Goal: Task Accomplishment & Management: Use online tool/utility

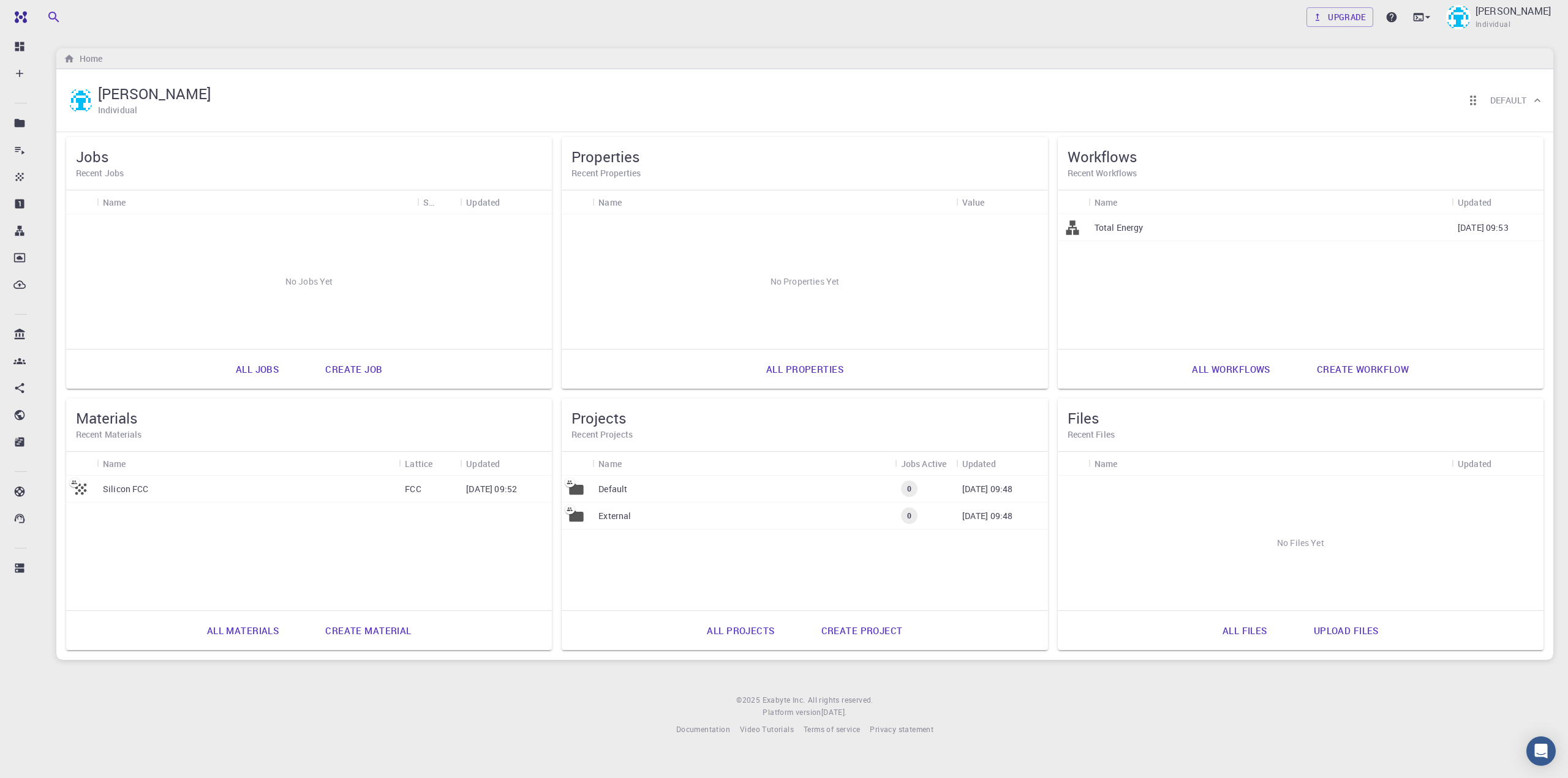
click at [353, 638] on link "Create material" at bounding box center [368, 630] width 112 height 30
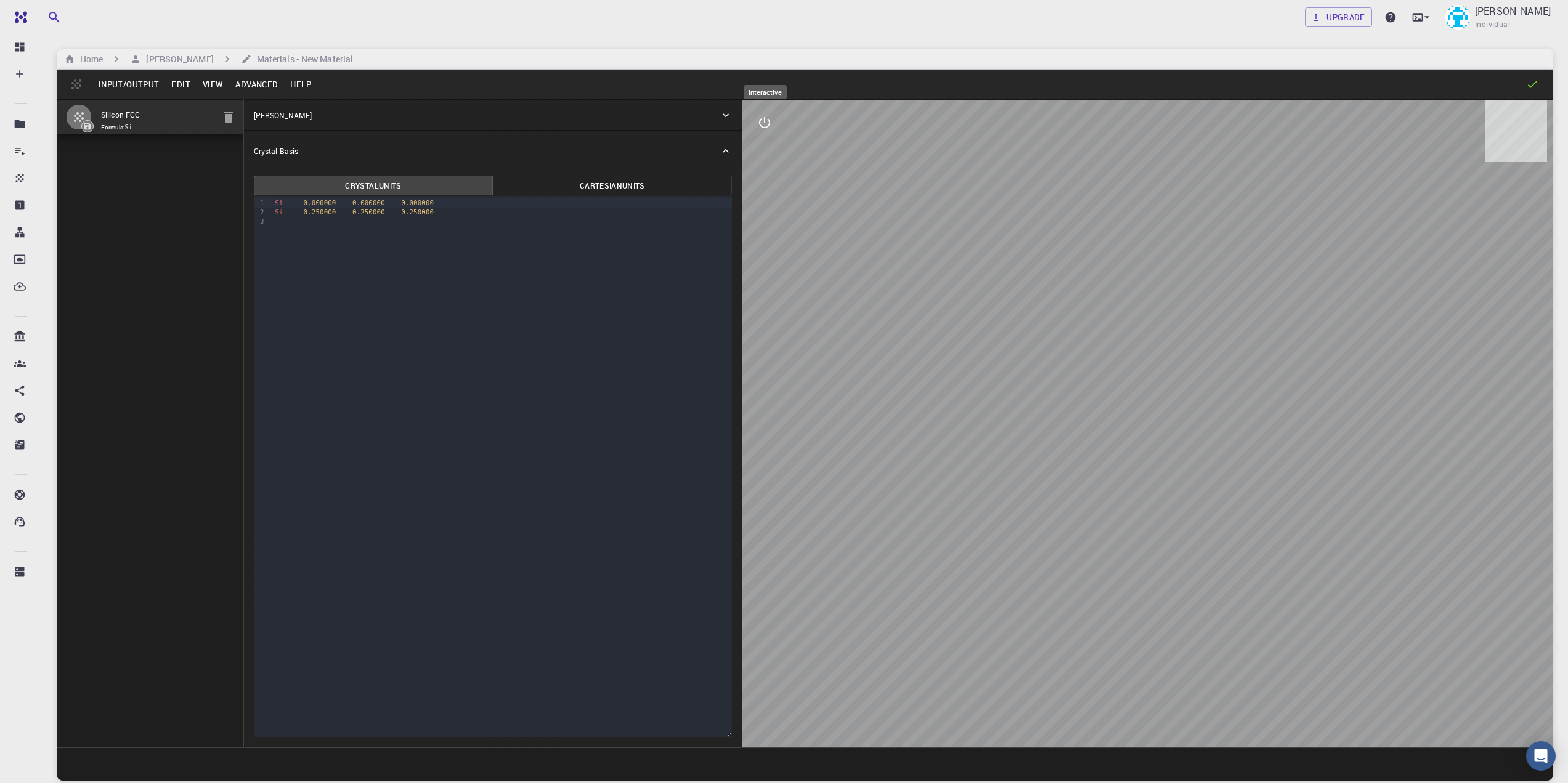
click at [776, 116] on button "interactive" at bounding box center [764, 123] width 30 height 30
click at [760, 159] on icon "view" at bounding box center [764, 152] width 15 height 15
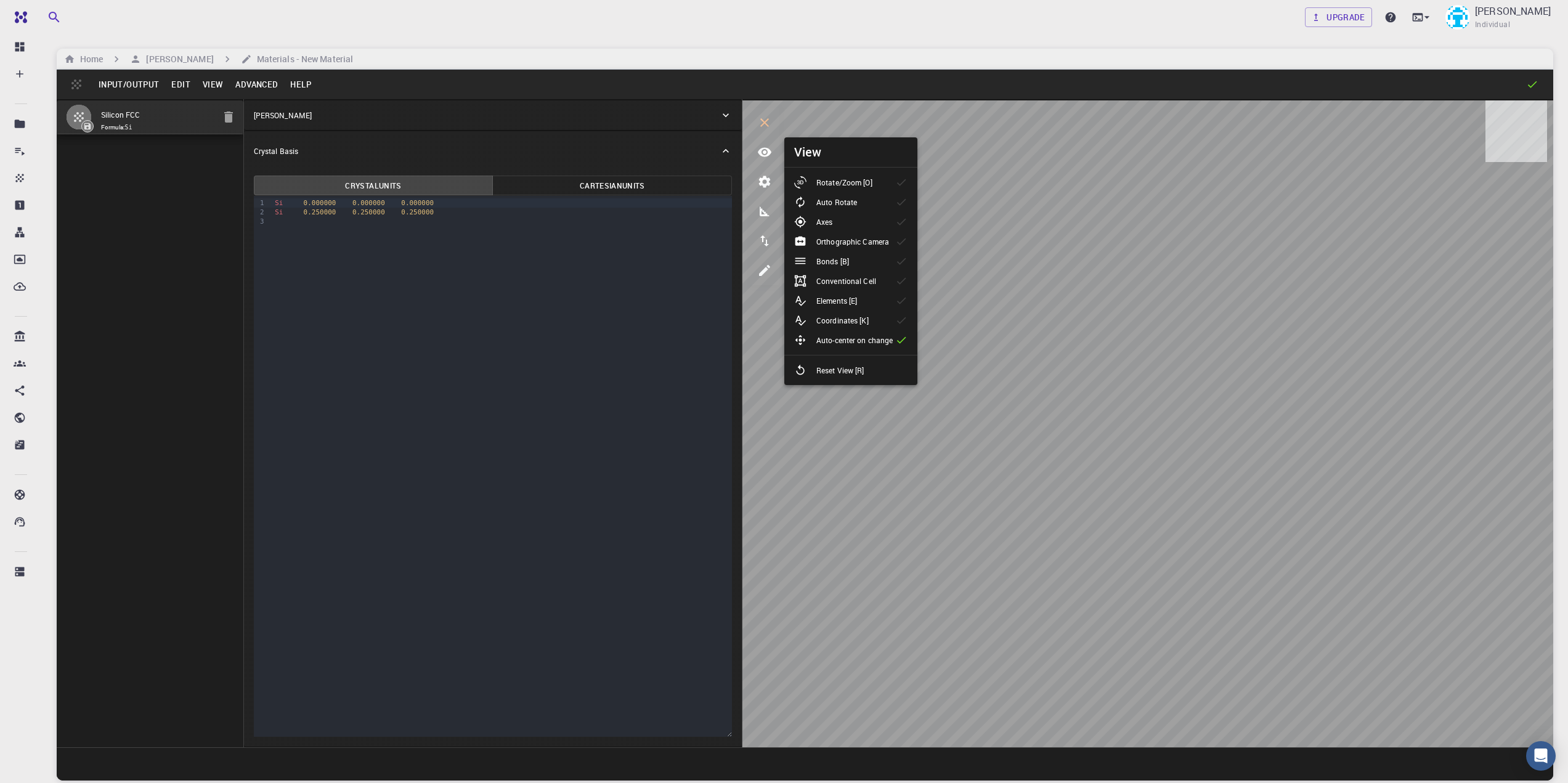
click at [872, 184] on p "Rotate/Zoom [O]" at bounding box center [844, 182] width 56 height 11
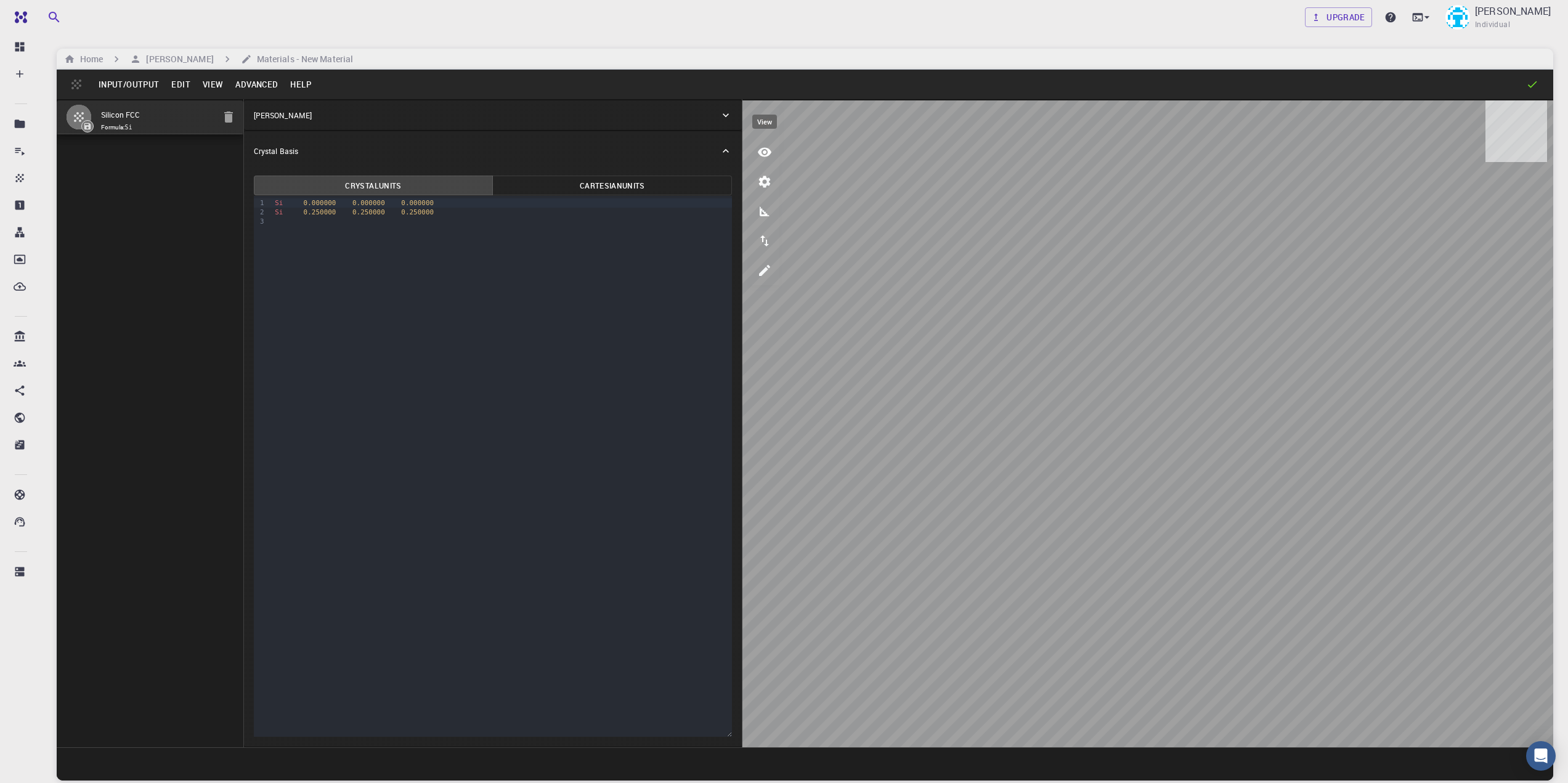
click at [764, 152] on icon "view" at bounding box center [764, 153] width 13 height 10
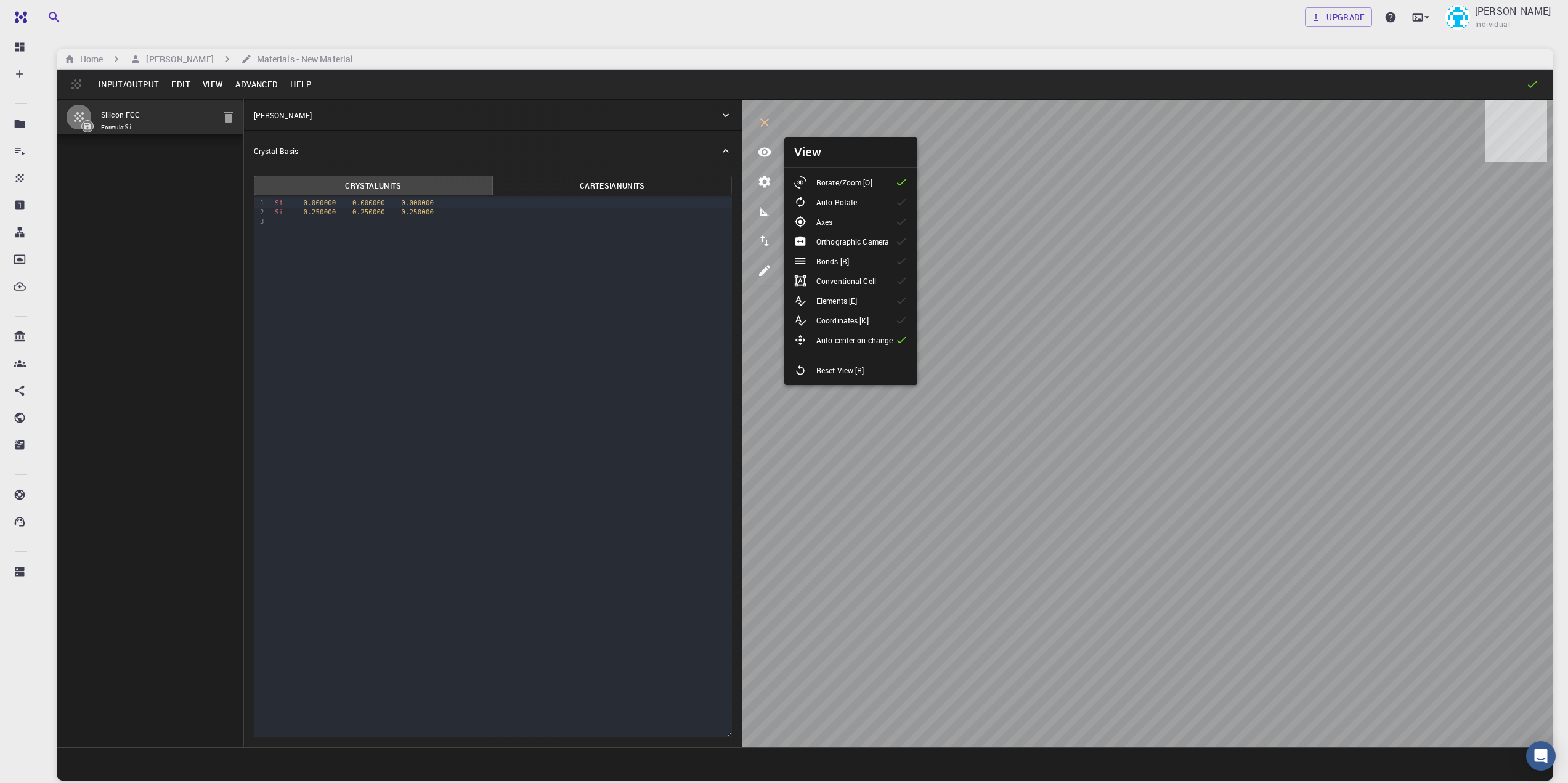
click at [829, 197] on p "Auto Rotate" at bounding box center [837, 201] width 41 height 11
click at [412, 213] on span "0.250000" at bounding box center [417, 212] width 32 height 8
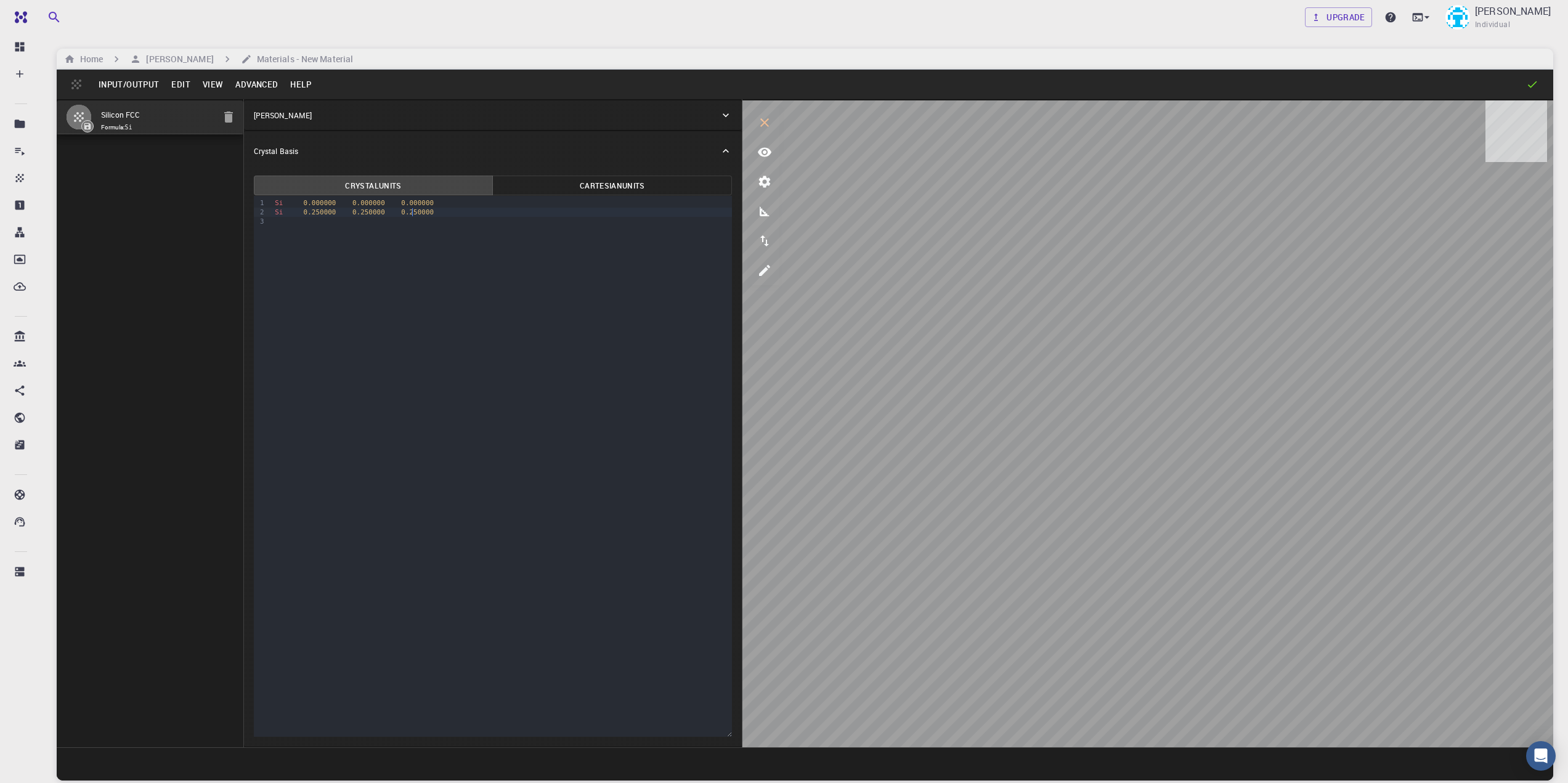
click at [402, 214] on span "0.250000" at bounding box center [417, 212] width 32 height 8
click at [285, 226] on div at bounding box center [501, 221] width 461 height 10
click at [313, 222] on div "Fe" at bounding box center [501, 221] width 461 height 10
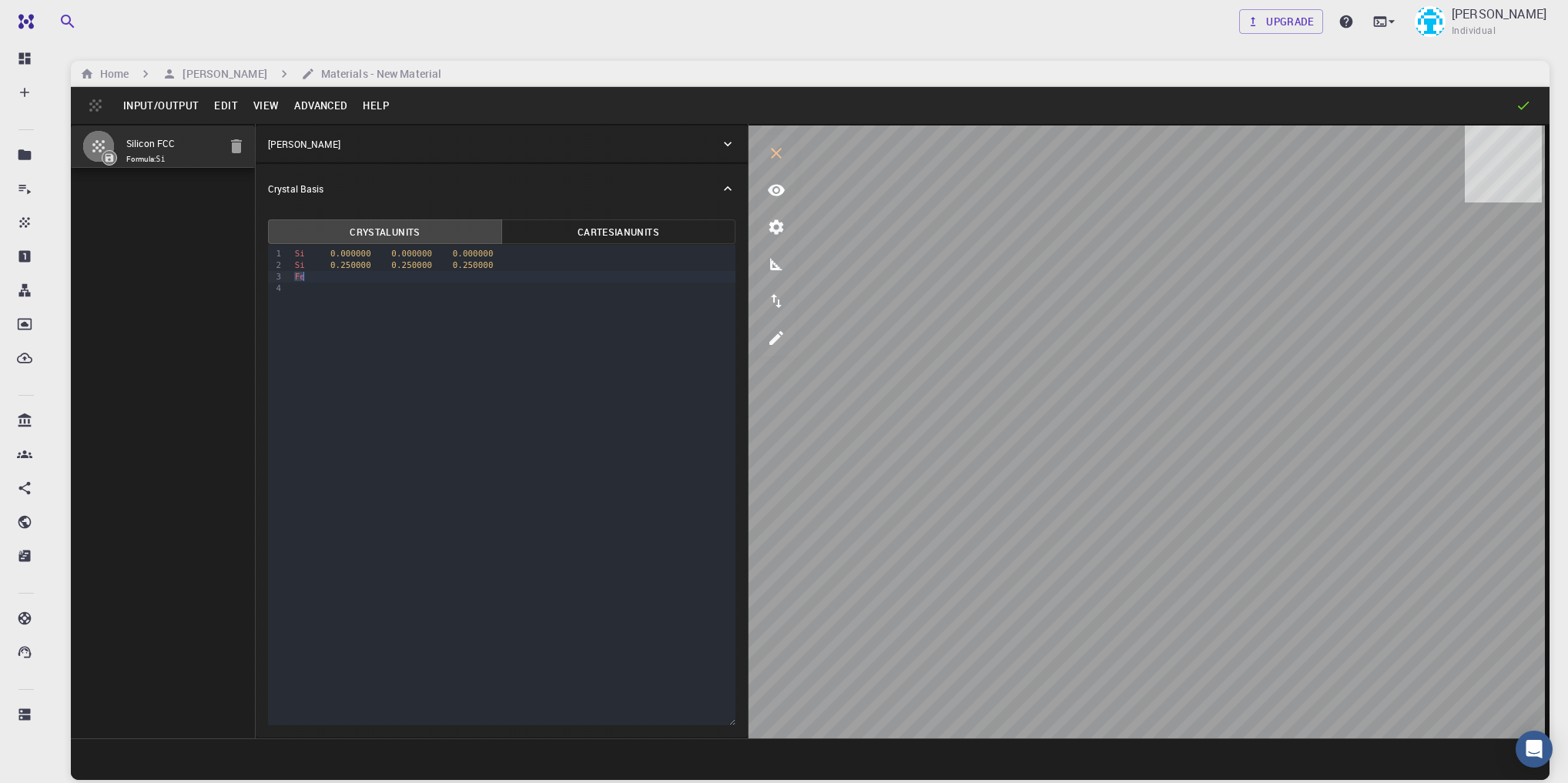
click at [330, 265] on span "0.250000" at bounding box center [350, 265] width 41 height 10
drag, startPoint x: 477, startPoint y: 265, endPoint x: 287, endPoint y: 267, distance: 190.0
click at [287, 267] on div "9 1 2 3 4 › Si 0.000000 0.000000 0.000000 Si 0.250000 0.250000 0.250000 Fe" at bounding box center [501, 484] width 468 height 480
copy div "Si 0.250000 0.250000 0.250000"
drag, startPoint x: 315, startPoint y: 280, endPoint x: 287, endPoint y: 280, distance: 28.0
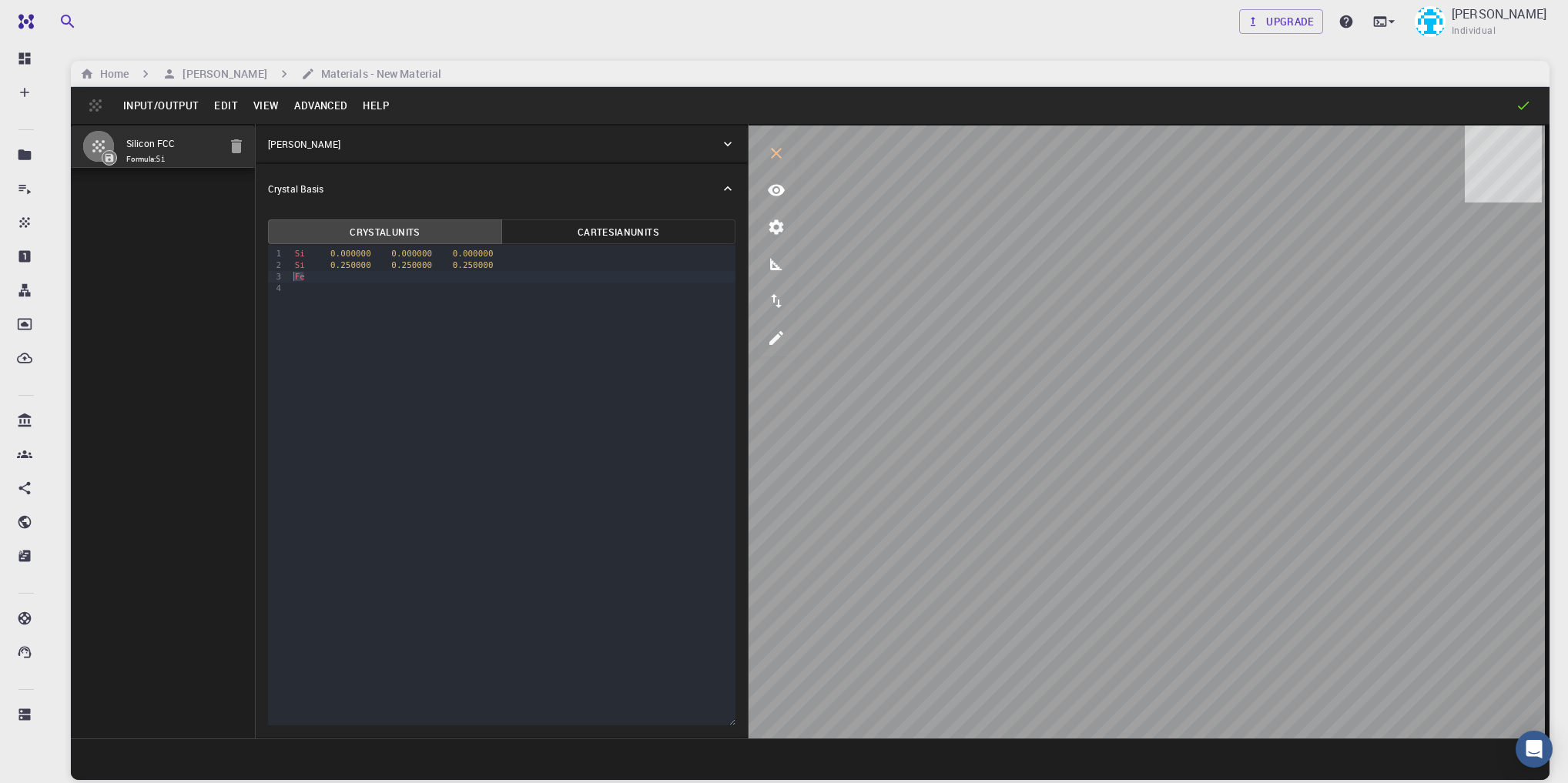
click at [287, 280] on div "9 1 2 3 4 › Si 0.000000 0.000000 0.000000 Si 0.250000 0.250000 0.250000 Fe" at bounding box center [501, 484] width 468 height 480
click at [330, 277] on span "0.250000" at bounding box center [350, 276] width 41 height 10
click at [338, 277] on span "0.250000" at bounding box center [350, 276] width 41 height 10
click at [773, 228] on icon "parameters" at bounding box center [776, 226] width 18 height 18
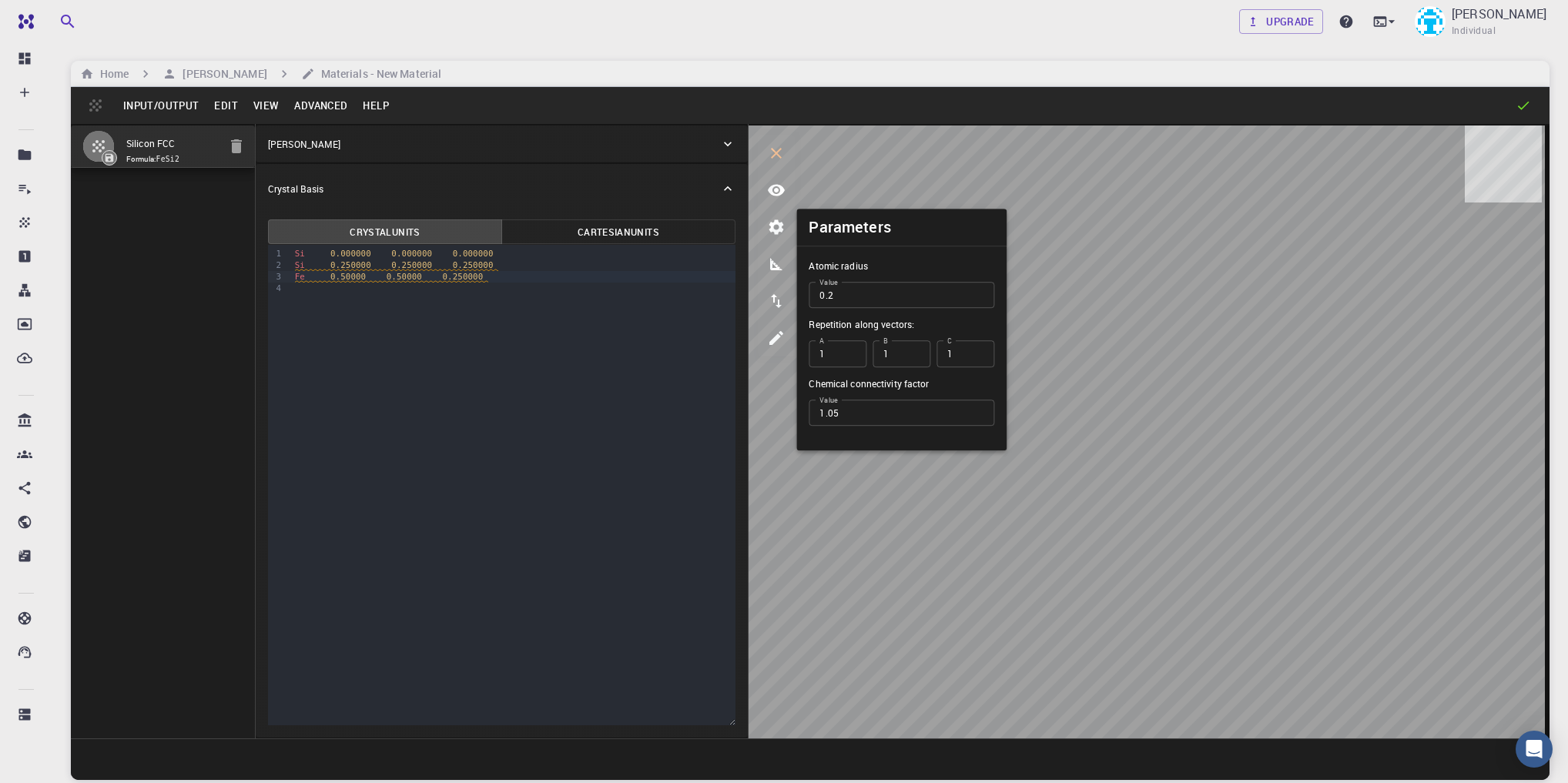
click at [859, 296] on input "0.2" at bounding box center [902, 295] width 186 height 26
type input "0.2"
click at [767, 224] on icon "parameters" at bounding box center [776, 226] width 18 height 18
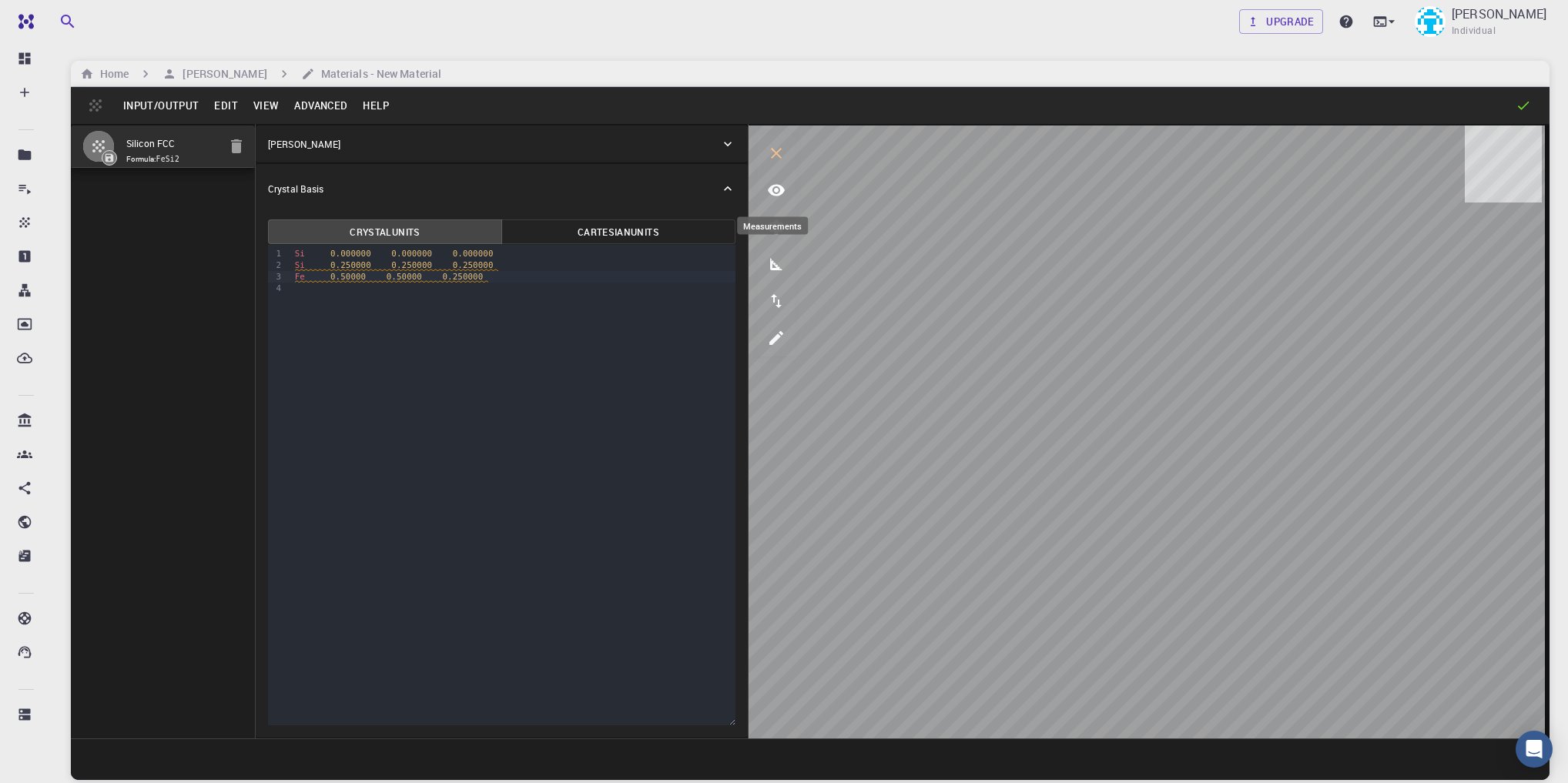
click at [771, 248] on button "measurements" at bounding box center [776, 264] width 37 height 37
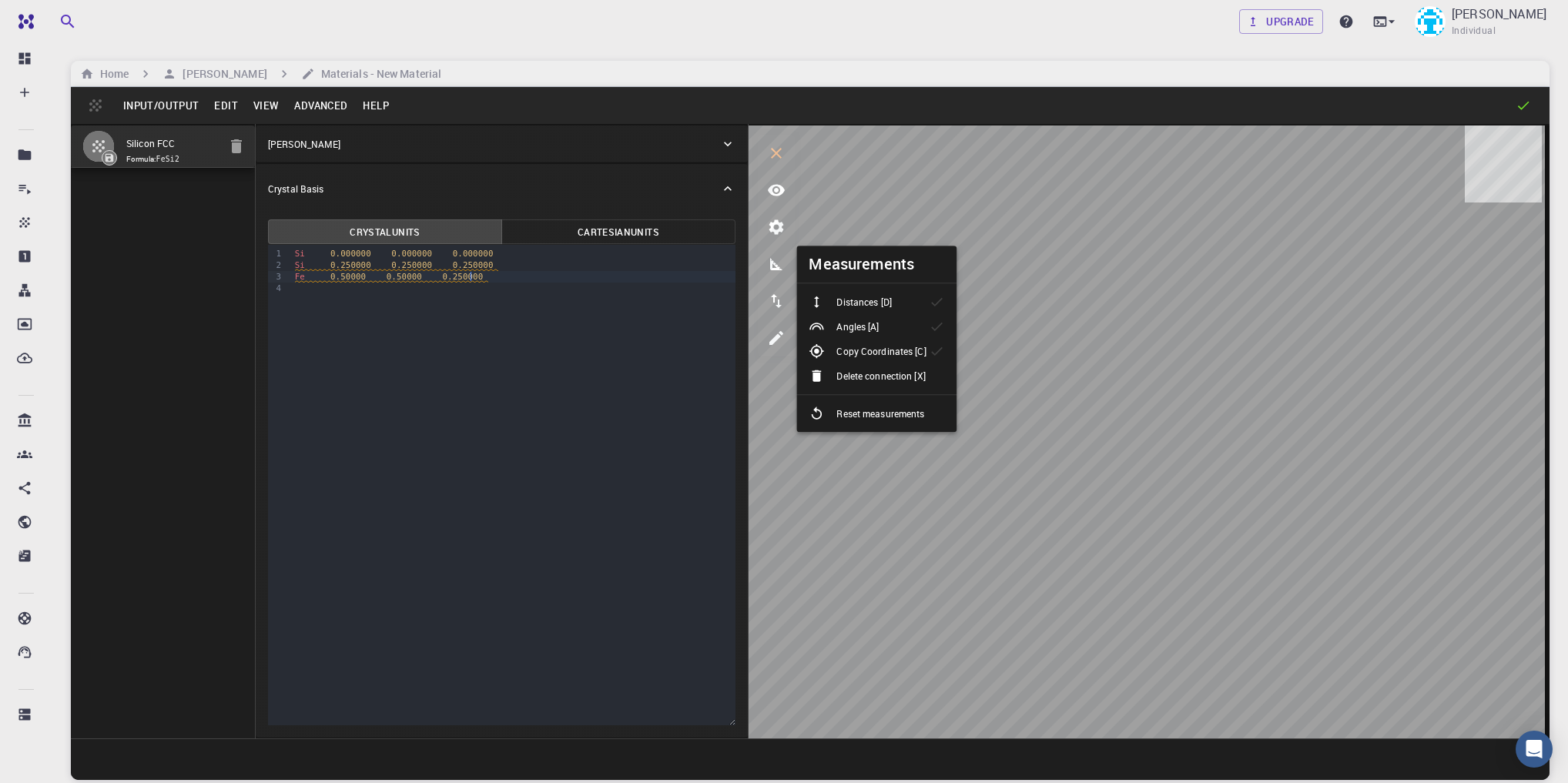
click at [484, 272] on div "Fe 0.50000 0.50000 0.250000" at bounding box center [513, 276] width 445 height 12
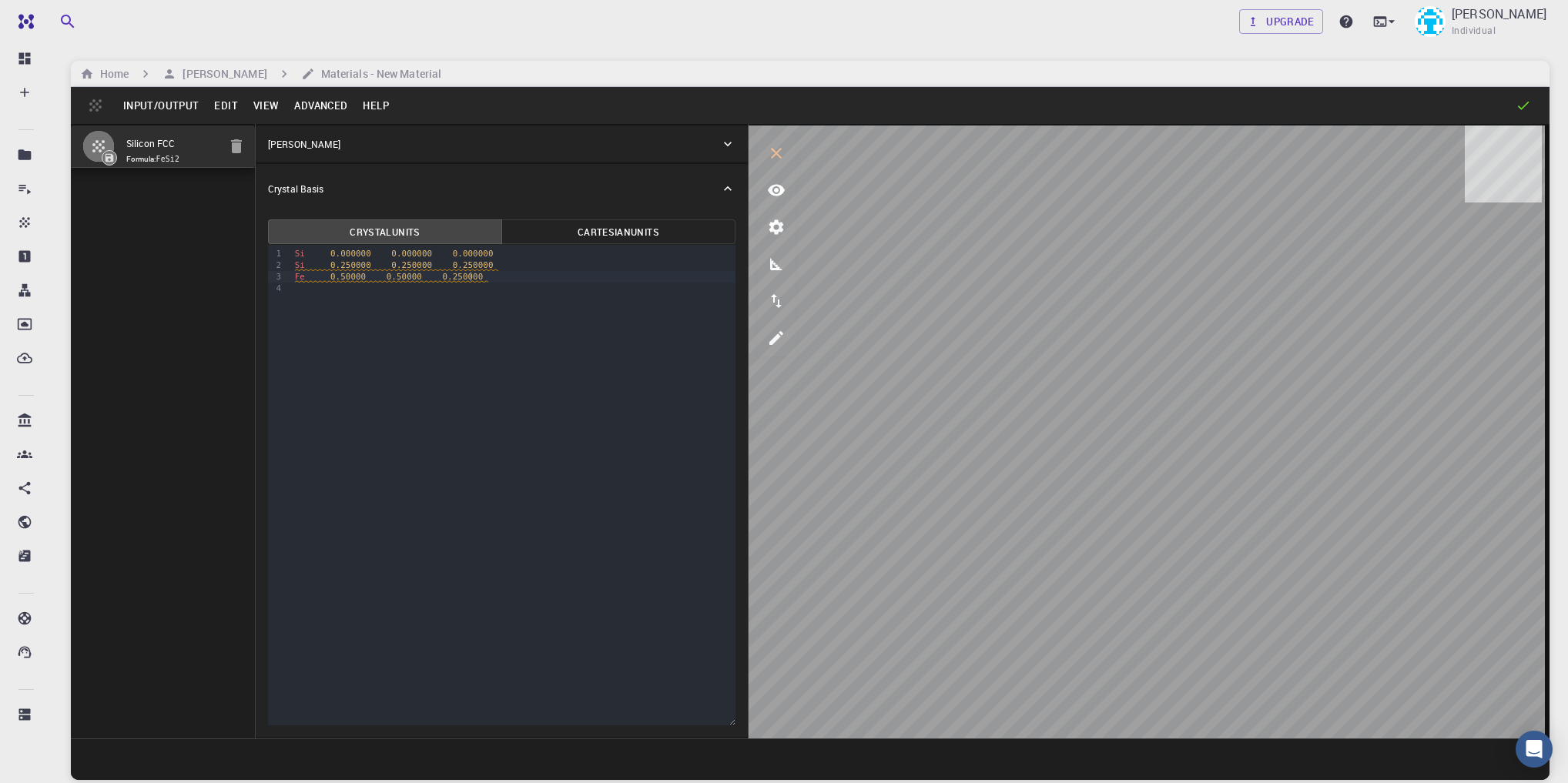
click at [444, 277] on span "0.250000" at bounding box center [462, 276] width 41 height 10
click at [490, 318] on div "9 1 2 3 4 › Si 0.000000 0.000000 0.000000 Si 0.250000 0.250000 0.250000 Fe 0.50…" at bounding box center [501, 484] width 468 height 480
click at [493, 274] on div "Fe 0.50000 0.50000 0.50000" at bounding box center [513, 276] width 445 height 12
click at [359, 278] on div "Fe 0.50000 0.50000 0.50000" at bounding box center [513, 276] width 445 height 12
click at [473, 273] on div "Fe 0.500000 0.500000 0.50000" at bounding box center [513, 276] width 445 height 12
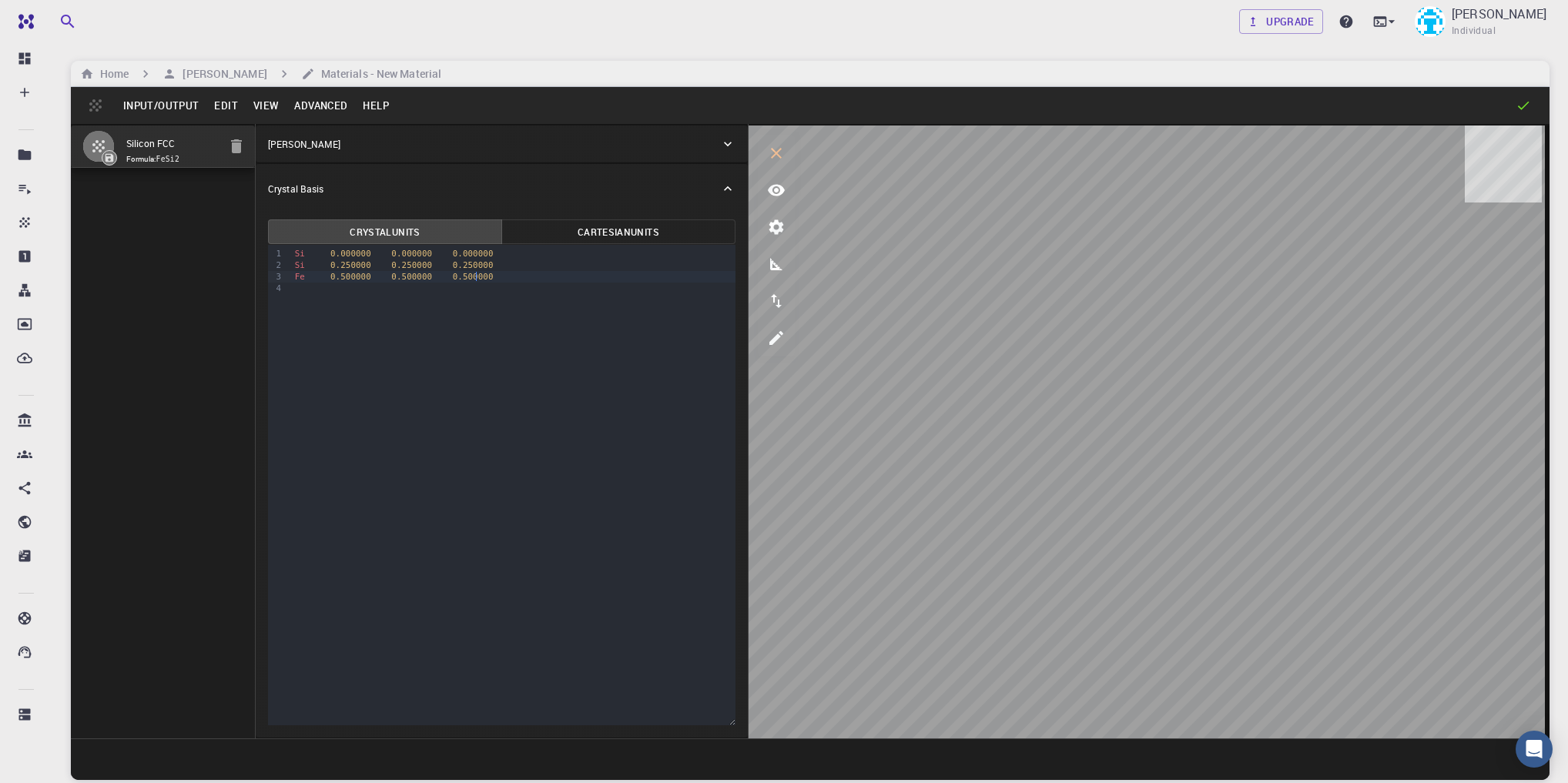
click at [332, 292] on div at bounding box center [513, 288] width 445 height 12
click at [392, 287] on span "0.750000" at bounding box center [411, 288] width 41 height 10
click at [392, 286] on span "0.750000" at bounding box center [411, 288] width 41 height 10
click at [399, 290] on span "0.750000" at bounding box center [411, 288] width 41 height 10
drag, startPoint x: 401, startPoint y: 277, endPoint x: 381, endPoint y: 280, distance: 20.2
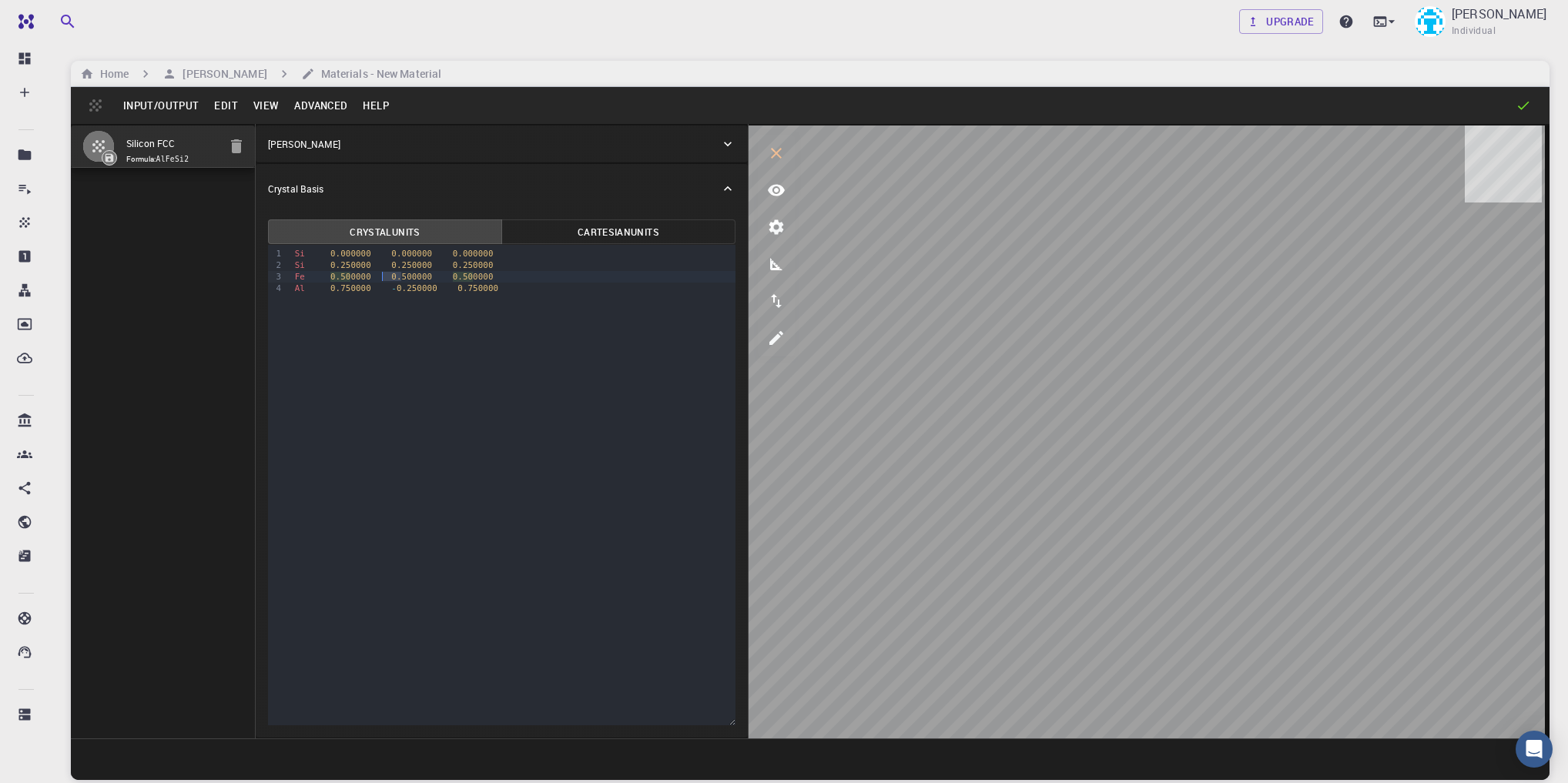
click at [392, 280] on span "0.500000" at bounding box center [411, 276] width 41 height 10
click at [554, 227] on button "Cartesian Units" at bounding box center [618, 231] width 234 height 25
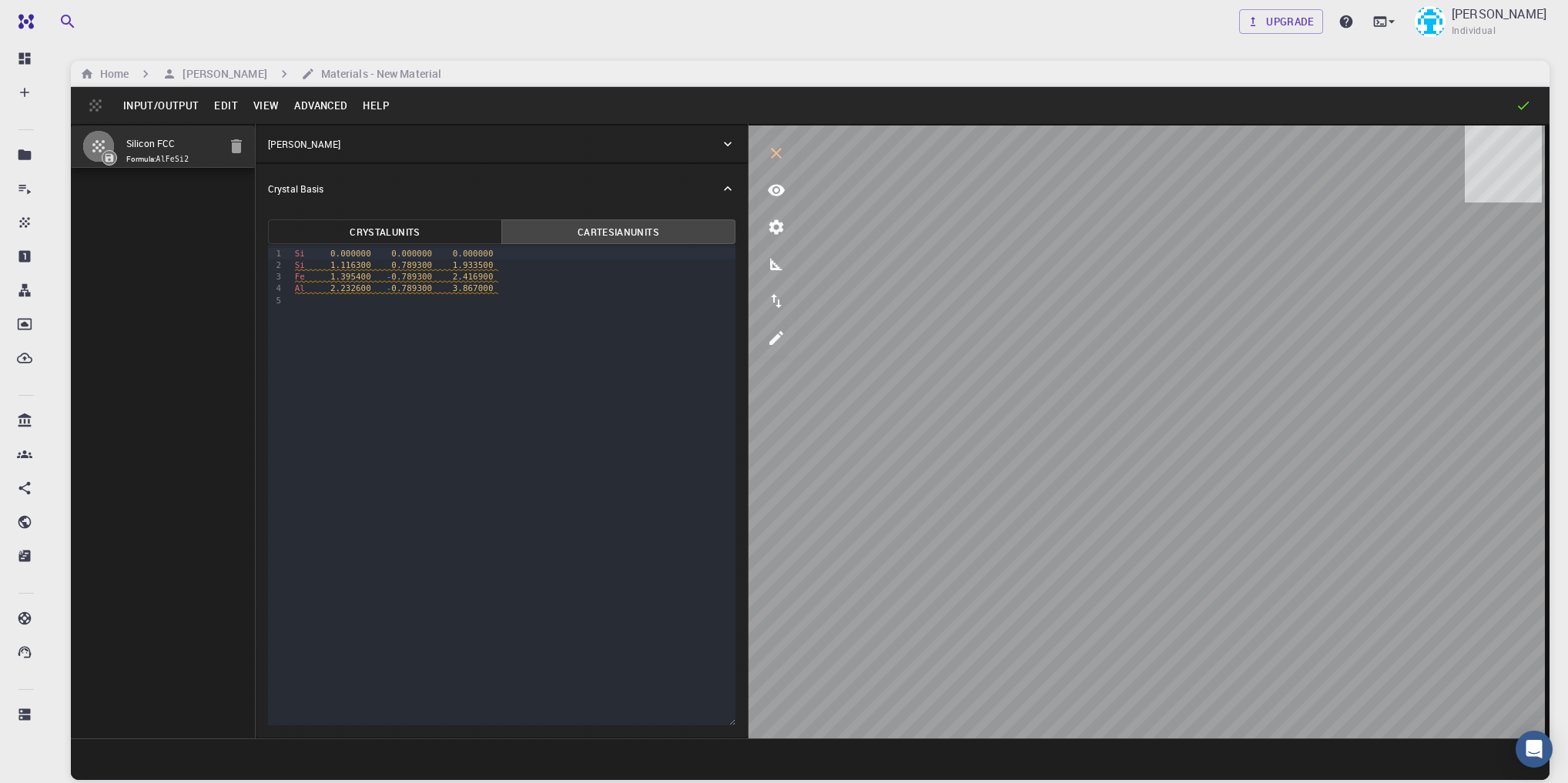
click at [432, 233] on button "Crystal Units" at bounding box center [384, 231] width 234 height 25
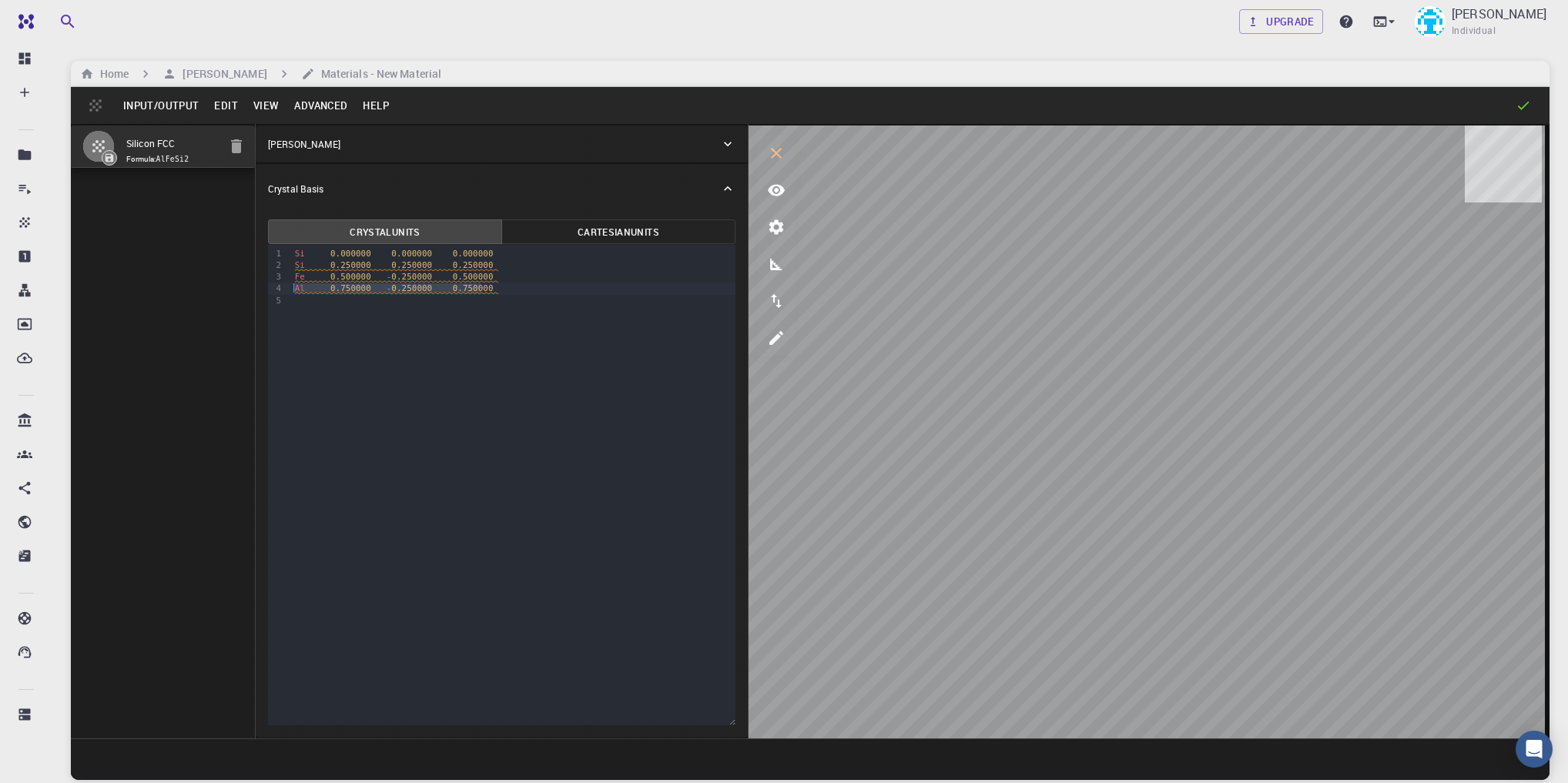
drag, startPoint x: 489, startPoint y: 287, endPoint x: 274, endPoint y: 292, distance: 215.1
click at [274, 292] on div "9 1 2 3 4 5 › Si 0.000000 0.000000 0.000000 Si 0.250000 0.250000 0.250000 Fe 0.…" at bounding box center [501, 484] width 468 height 480
copy span "Al 0.750000 - 0.250000 0.750000"
click at [307, 299] on div at bounding box center [513, 300] width 445 height 12
click at [394, 300] on span "0.250000" at bounding box center [411, 300] width 41 height 10
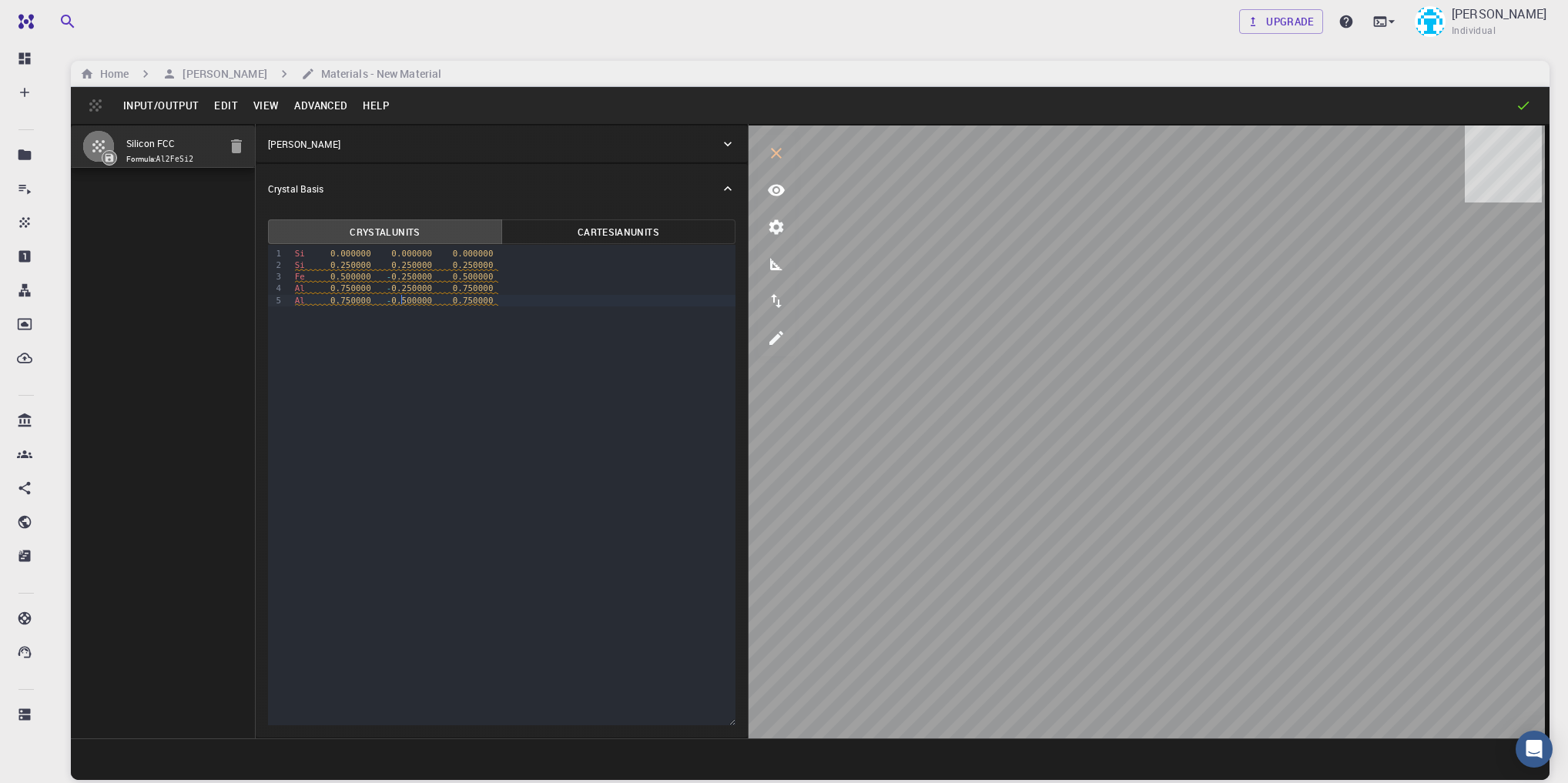
click at [435, 300] on span "Al 0.750000 - 0.500000 0.750000" at bounding box center [396, 301] width 204 height 11
drag, startPoint x: 398, startPoint y: 274, endPoint x: 377, endPoint y: 275, distance: 21.0
click at [377, 275] on span "Fe 0.500000 - 0.250000 0.500000" at bounding box center [396, 277] width 204 height 11
click at [770, 262] on icon "measurements" at bounding box center [777, 264] width 13 height 13
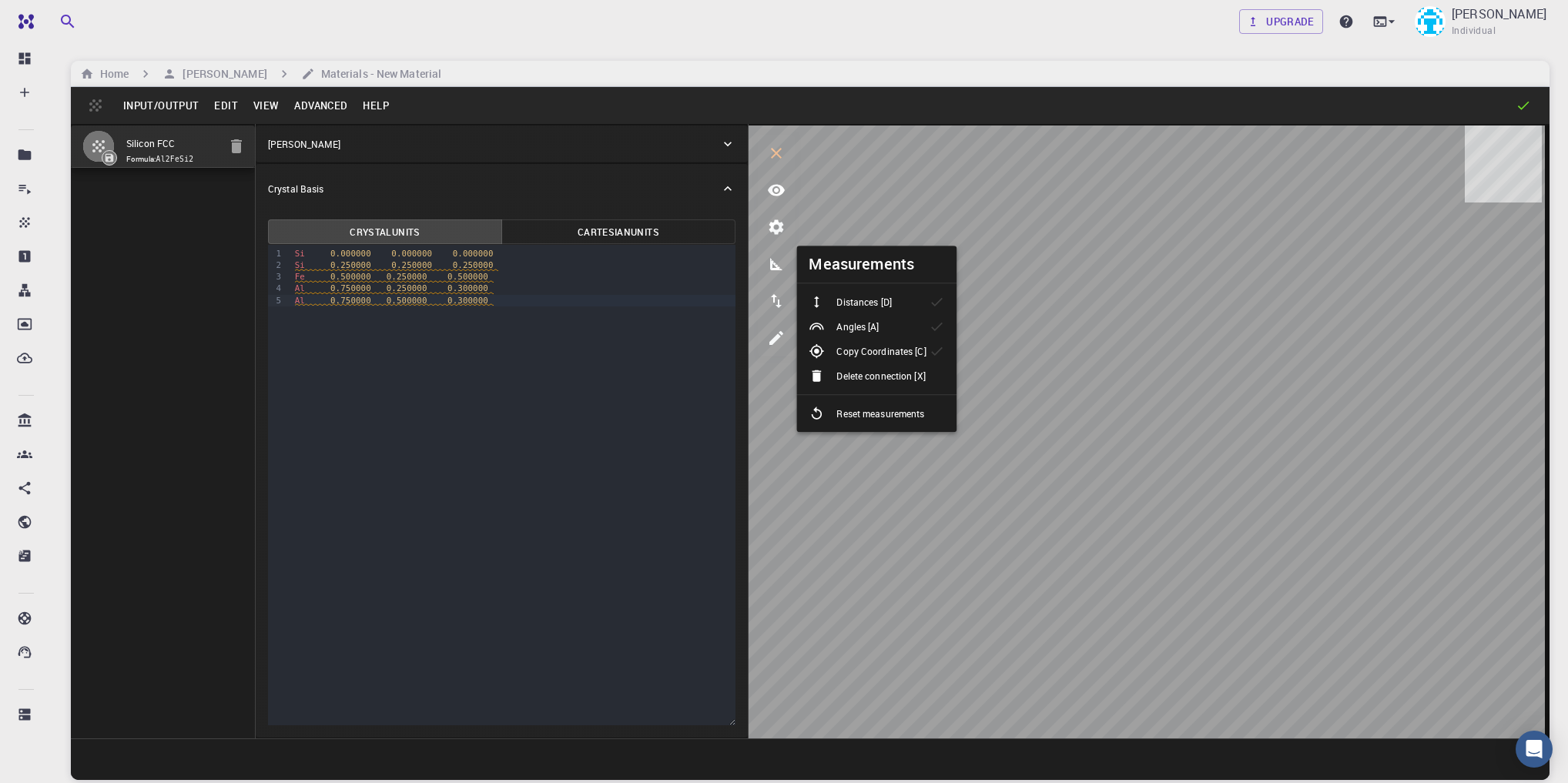
click at [898, 305] on div "Distances [D]" at bounding box center [855, 301] width 95 height 15
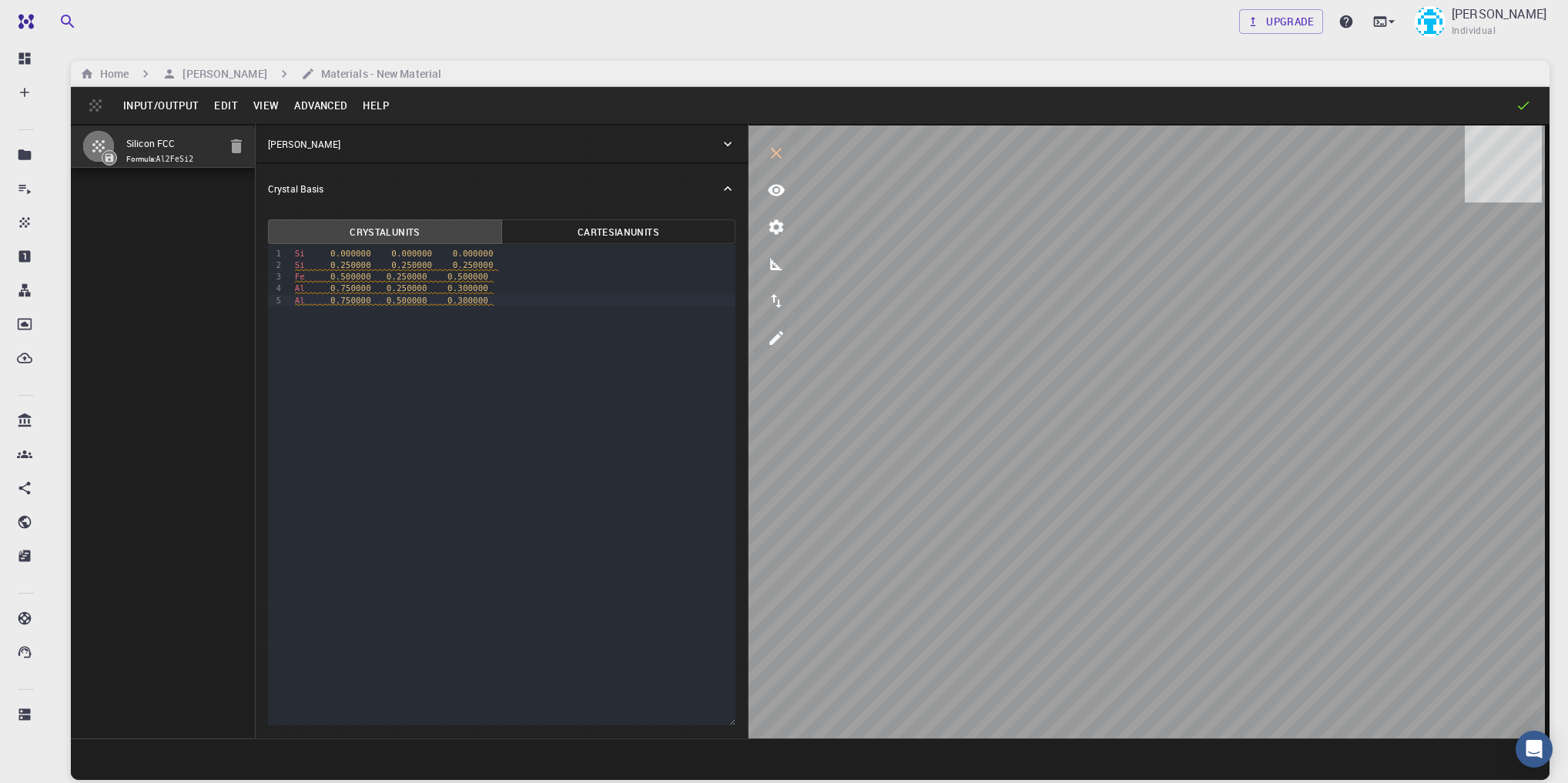
click at [1522, 108] on icon at bounding box center [1524, 106] width 12 height 9
click at [330, 299] on span "0.750000" at bounding box center [350, 300] width 41 height 10
click at [337, 298] on span "0.750000" at bounding box center [350, 300] width 41 height 10
click at [334, 274] on span "0.500000" at bounding box center [350, 276] width 41 height 10
click at [427, 272] on span "Fe 0.500000 0.250000 0.500000" at bounding box center [394, 277] width 199 height 11
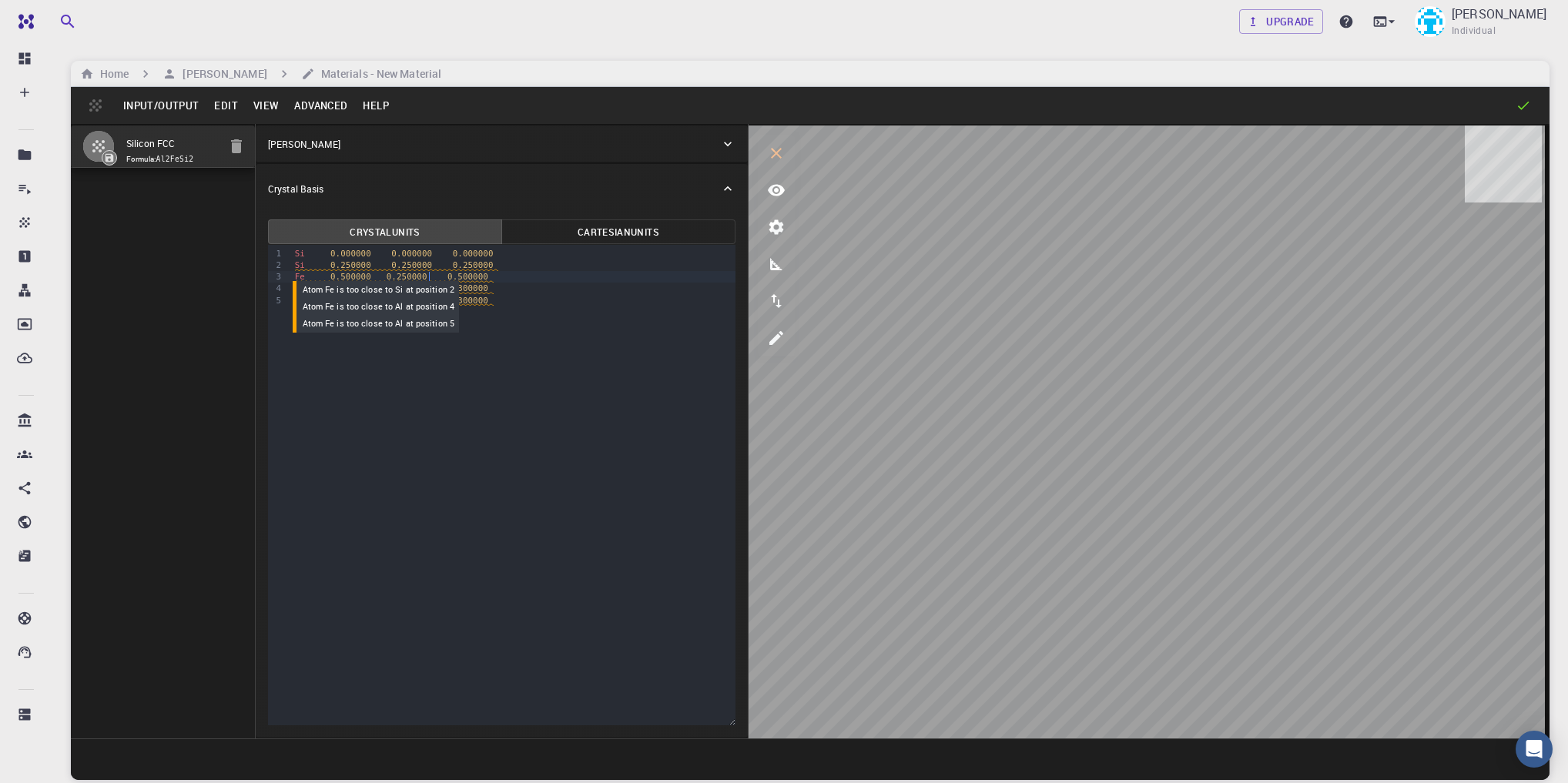
click at [395, 276] on span "0.250000" at bounding box center [407, 276] width 41 height 10
click at [334, 286] on span "0.750000" at bounding box center [350, 288] width 41 height 10
click at [393, 284] on span "0.250000" at bounding box center [407, 288] width 41 height 10
click at [447, 290] on span "0.300000" at bounding box center [467, 288] width 41 height 10
click at [369, 289] on div "Al 0.750000 0.750000 0.750000" at bounding box center [513, 288] width 445 height 12
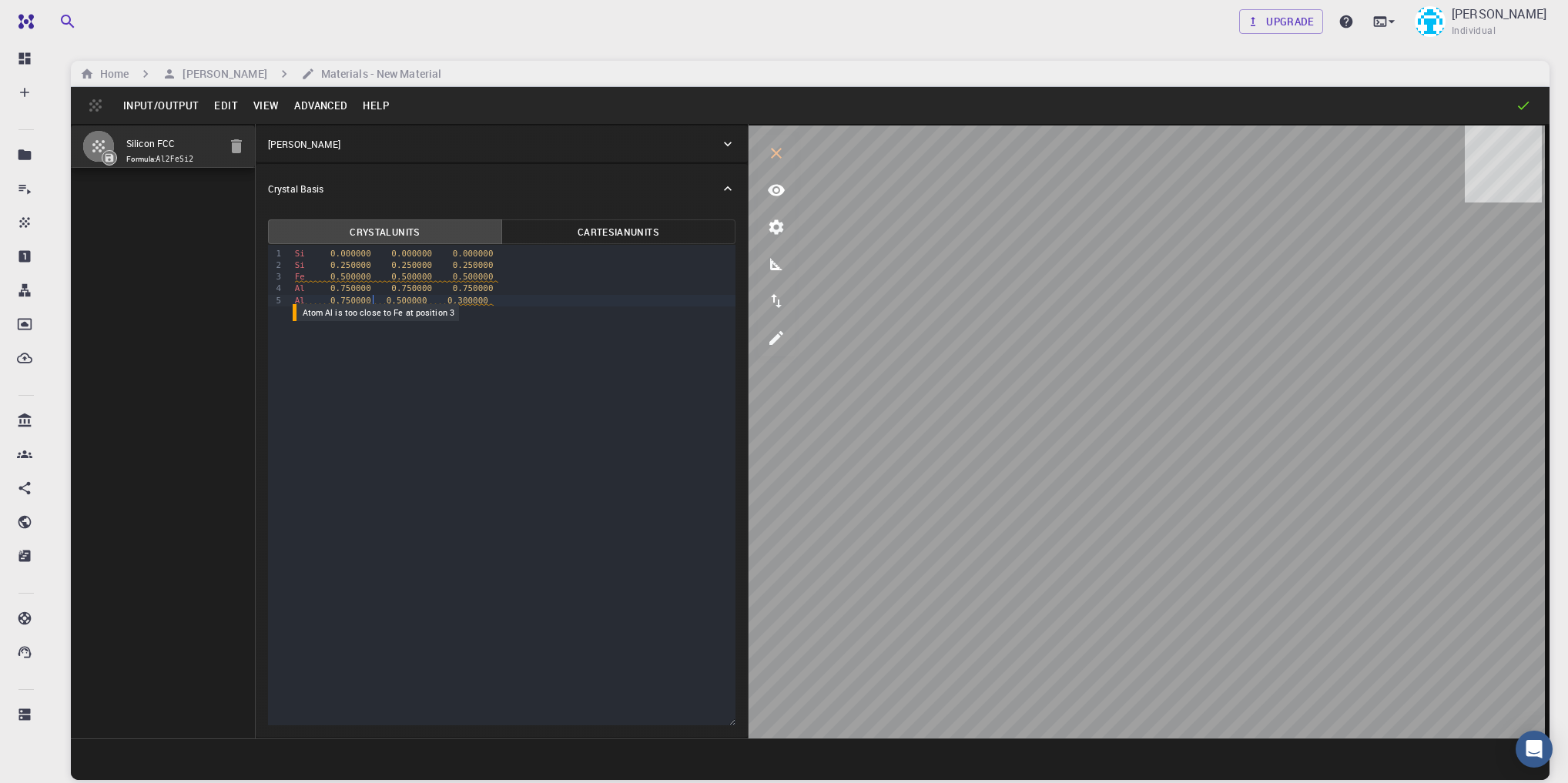
click at [371, 297] on span "Al 0.750000 0.500000 0.300000" at bounding box center [394, 301] width 199 height 11
click at [392, 299] on span "0.500000" at bounding box center [411, 300] width 41 height 10
click at [415, 300] on span "Al 0.750000 1.00000 0.300000" at bounding box center [394, 301] width 199 height 11
drag, startPoint x: 437, startPoint y: 299, endPoint x: 452, endPoint y: 306, distance: 16.6
click at [449, 303] on span "Al 0. 750000 1.000000 0.300000" at bounding box center [396, 301] width 204 height 11
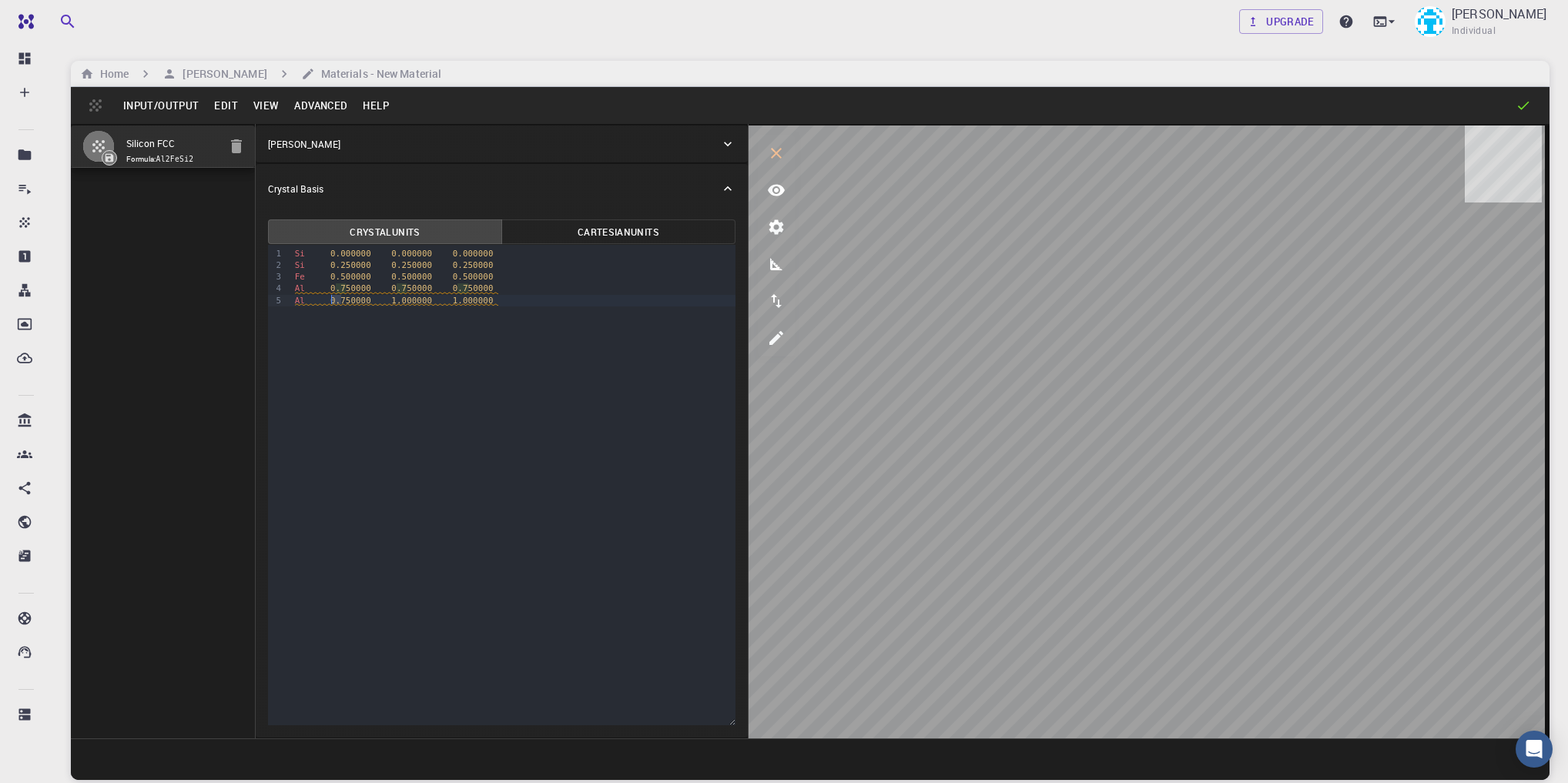
drag, startPoint x: 341, startPoint y: 302, endPoint x: 319, endPoint y: 299, distance: 22.2
click at [319, 299] on span "Al 0.750000 1.000000 1.000000" at bounding box center [396, 301] width 204 height 11
click at [339, 302] on span "0.750000" at bounding box center [350, 300] width 41 height 10
drag, startPoint x: 343, startPoint y: 299, endPoint x: 326, endPoint y: 303, distance: 17.5
click at [330, 303] on span "0.750000" at bounding box center [350, 300] width 41 height 10
